Goal: Task Accomplishment & Management: Use online tool/utility

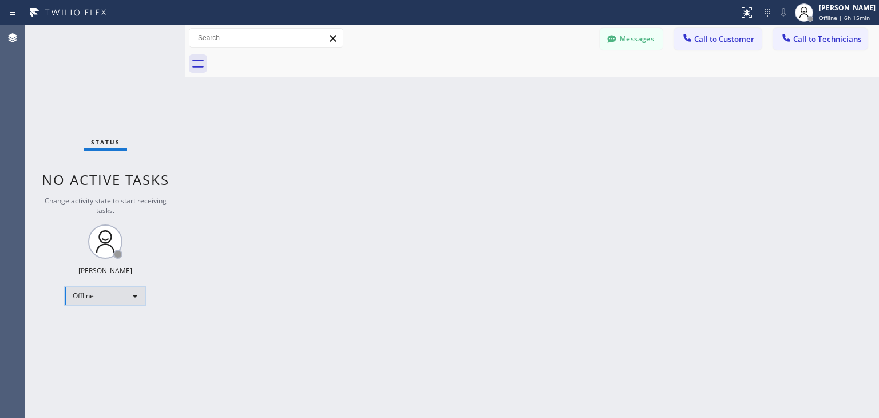
click at [126, 294] on div "Offline" at bounding box center [105, 296] width 80 height 18
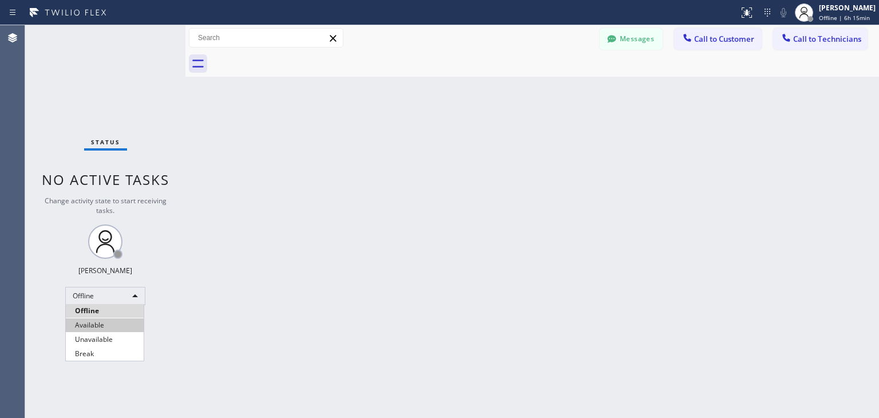
click at [115, 321] on li "Available" at bounding box center [105, 325] width 78 height 14
click at [285, 316] on div "Back to Dashboard Change Sender ID Customers Technicians WE [PERSON_NAME] [DATE…" at bounding box center [532, 221] width 694 height 393
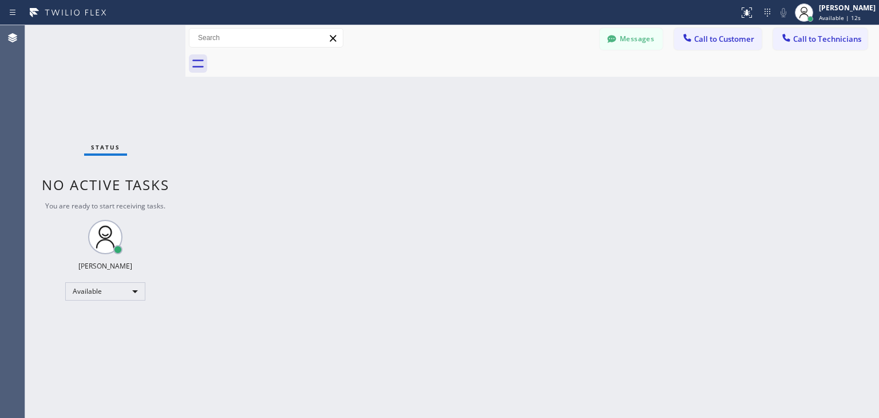
click at [55, 83] on div "Status No active tasks You are ready to start receiving tasks. [PERSON_NAME] Av…" at bounding box center [105, 221] width 160 height 393
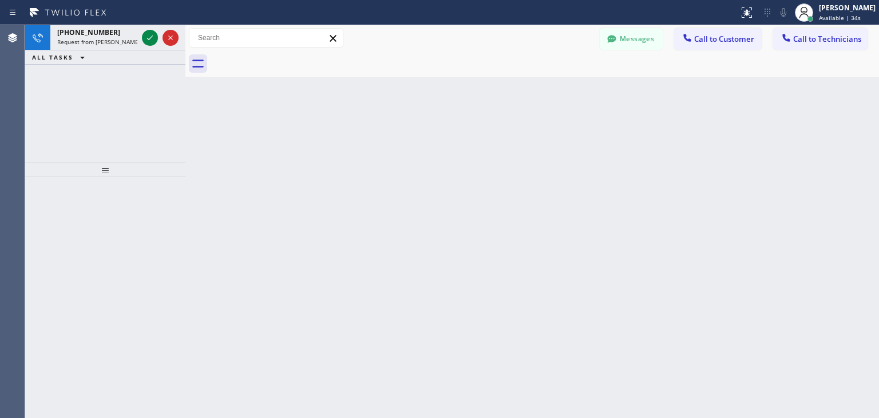
drag, startPoint x: 66, startPoint y: 106, endPoint x: 128, endPoint y: 88, distance: 64.5
click at [68, 106] on div "[PHONE_NUMBER] Request from [PERSON_NAME] (direct) ALL TASKS ALL TASKS ACTIVE T…" at bounding box center [105, 93] width 160 height 137
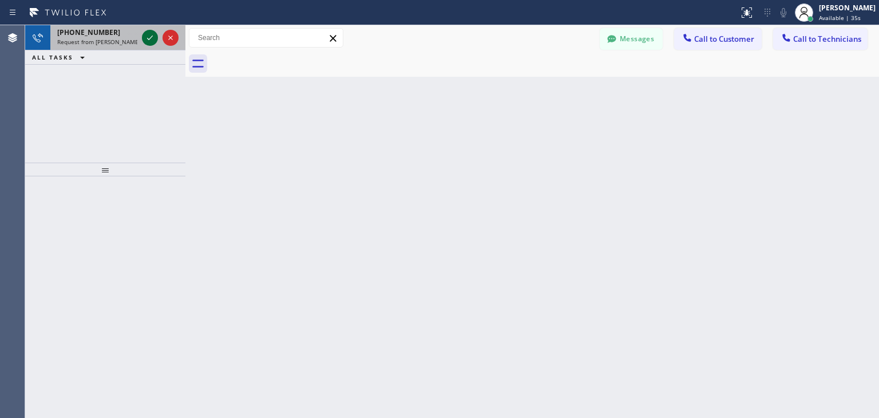
click at [148, 37] on icon at bounding box center [150, 38] width 14 height 14
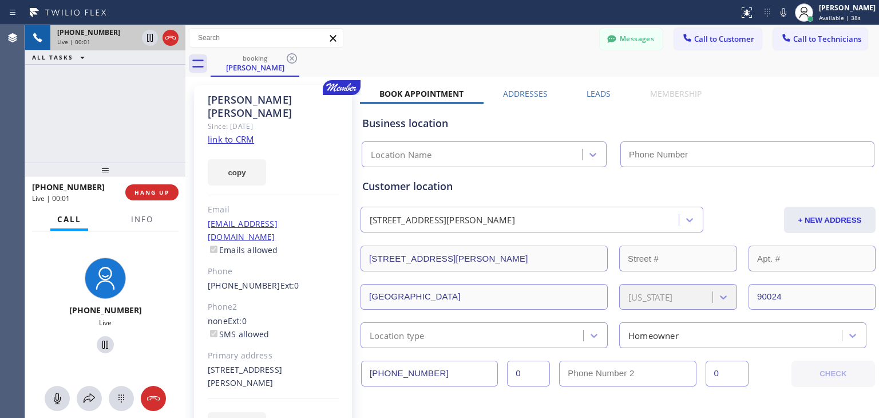
type input "[PHONE_NUMBER]"
click at [161, 192] on span "HANG UP" at bounding box center [152, 192] width 35 height 8
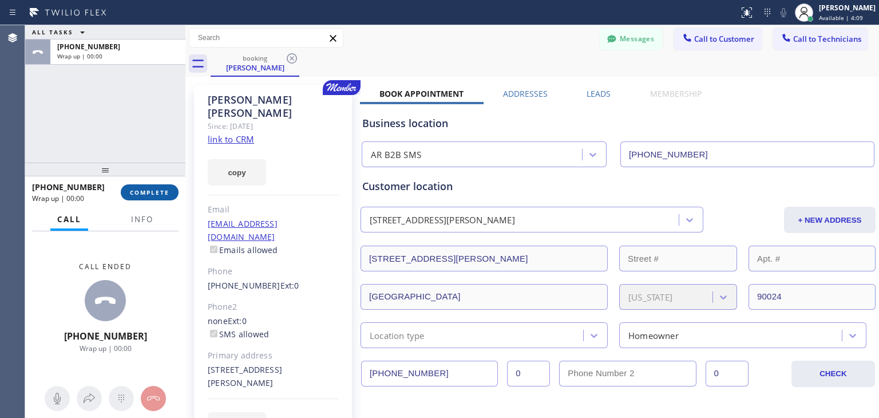
click at [158, 190] on span "COMPLETE" at bounding box center [150, 192] width 40 height 8
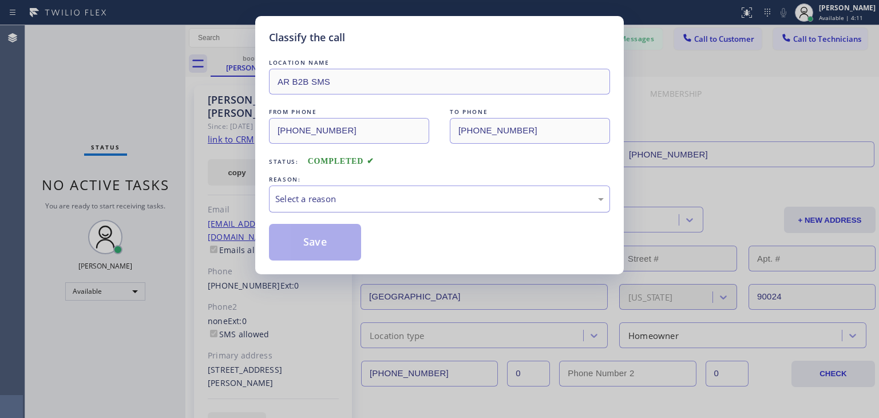
click at [410, 197] on div "Select a reason" at bounding box center [439, 198] width 329 height 13
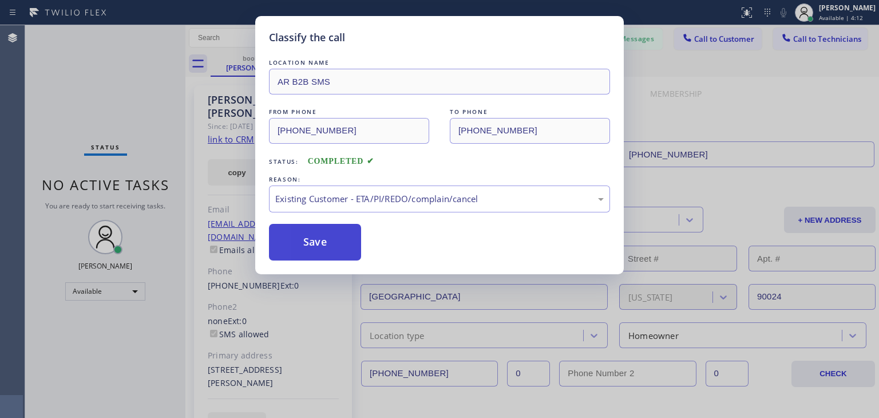
click at [313, 243] on button "Save" at bounding box center [315, 242] width 92 height 37
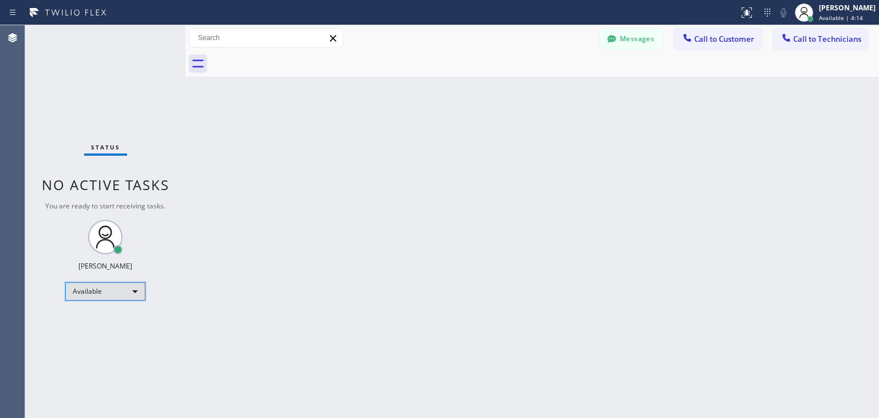
click at [137, 289] on div "Available" at bounding box center [105, 291] width 80 height 18
click at [111, 306] on li "Offline" at bounding box center [105, 306] width 78 height 14
click at [390, 305] on div "Back to Dashboard Change Sender ID Customers Technicians WE [PERSON_NAME] [DATE…" at bounding box center [532, 221] width 694 height 393
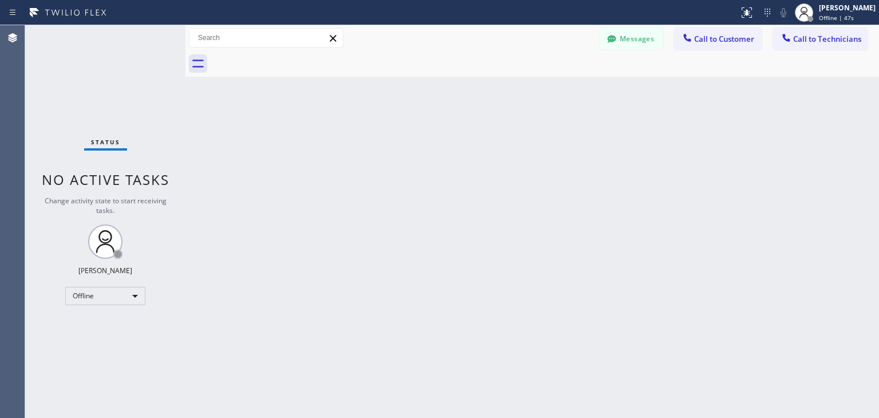
click at [854, 303] on div "Back to Dashboard Change Sender ID Customers Technicians WE [PERSON_NAME] [DATE…" at bounding box center [532, 221] width 694 height 393
click at [756, 392] on div "Back to Dashboard Change Sender ID Customers Technicians WE [PERSON_NAME] [DATE…" at bounding box center [532, 221] width 694 height 393
